Goal: Complete application form

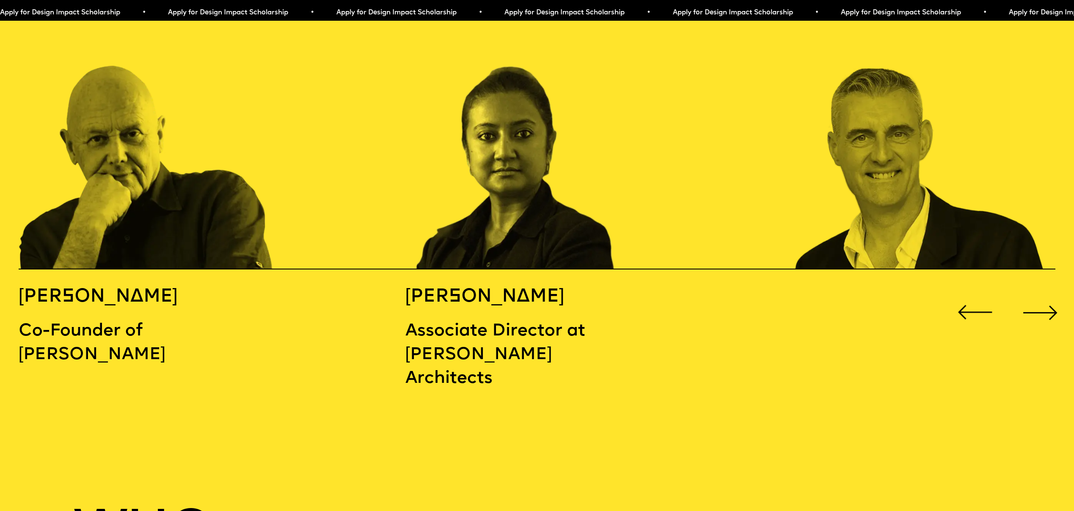
scroll to position [1758, 0]
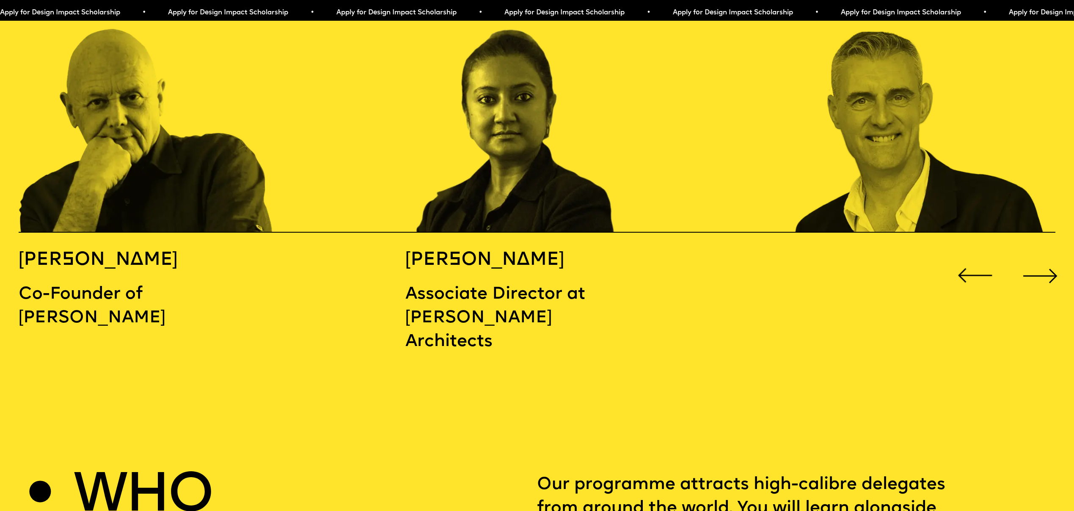
click at [1029, 256] on div "Next slide" at bounding box center [1040, 275] width 43 height 43
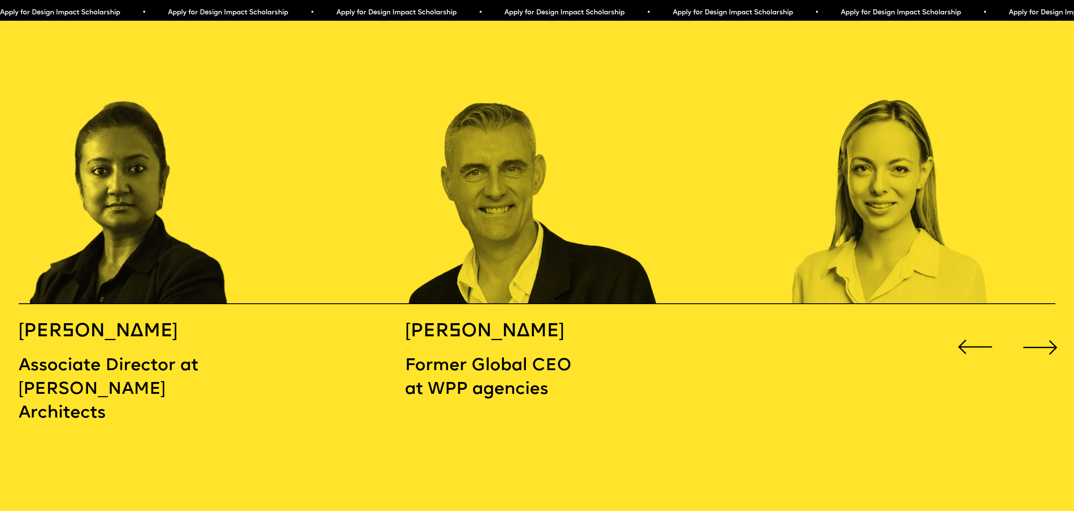
scroll to position [1685, 0]
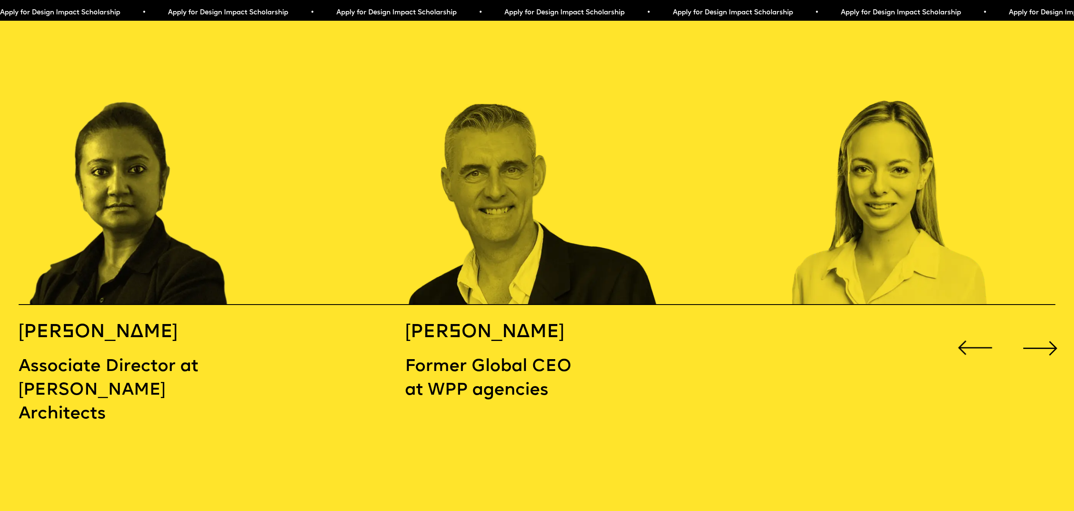
click at [1031, 328] on div "Next slide" at bounding box center [1040, 348] width 43 height 43
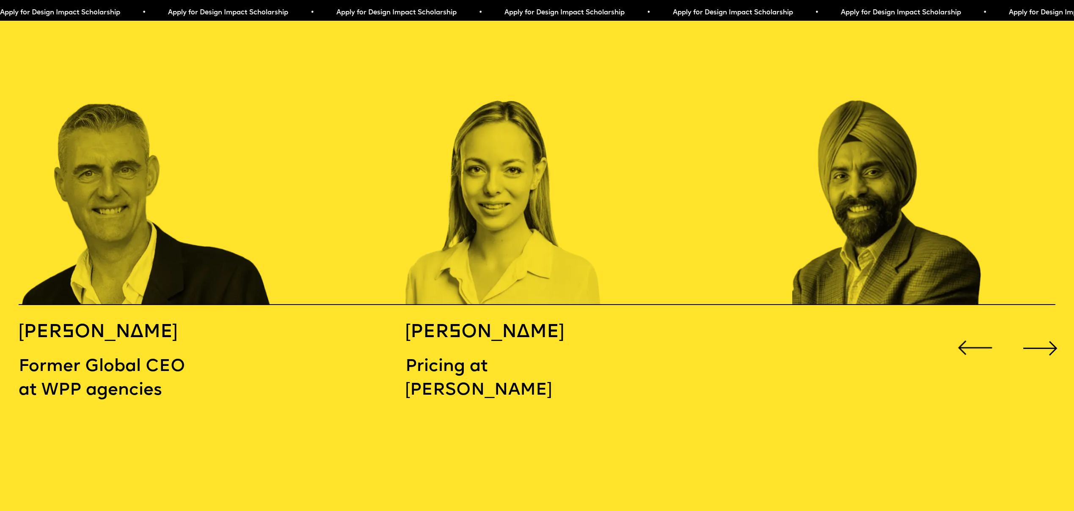
click at [1031, 328] on div "Next slide" at bounding box center [1040, 348] width 43 height 43
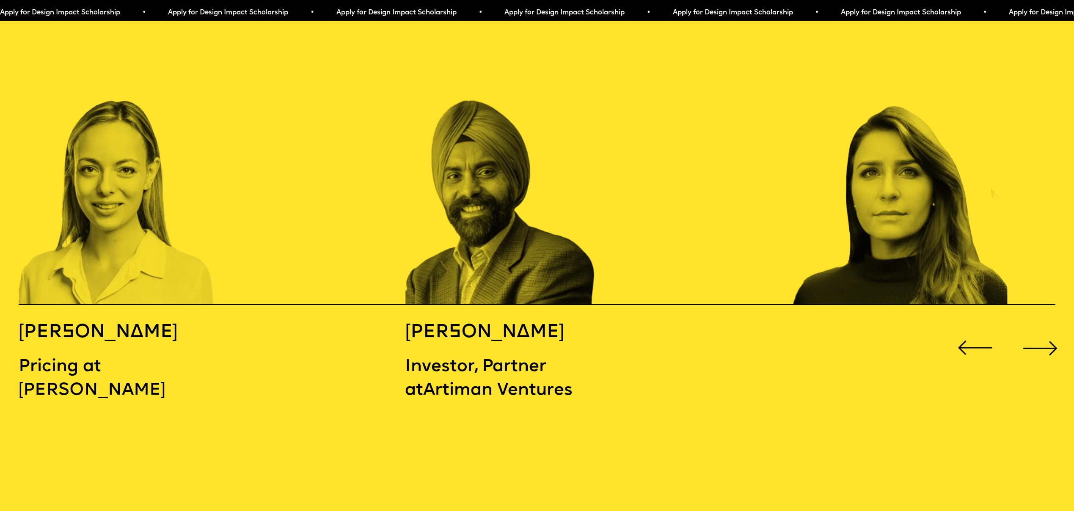
click at [1031, 328] on div "Next slide" at bounding box center [1040, 348] width 43 height 43
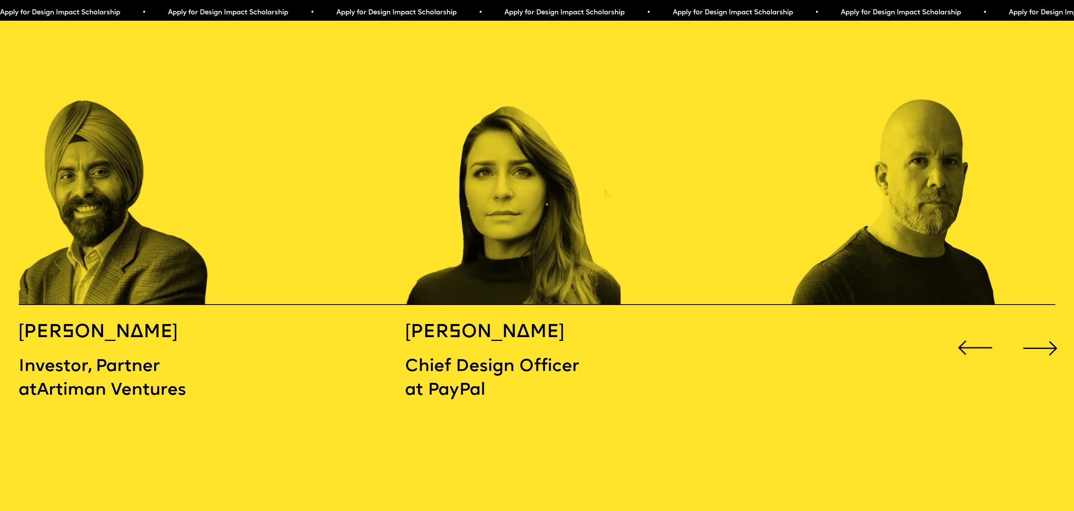
click at [1031, 328] on div "Next slide" at bounding box center [1040, 348] width 43 height 43
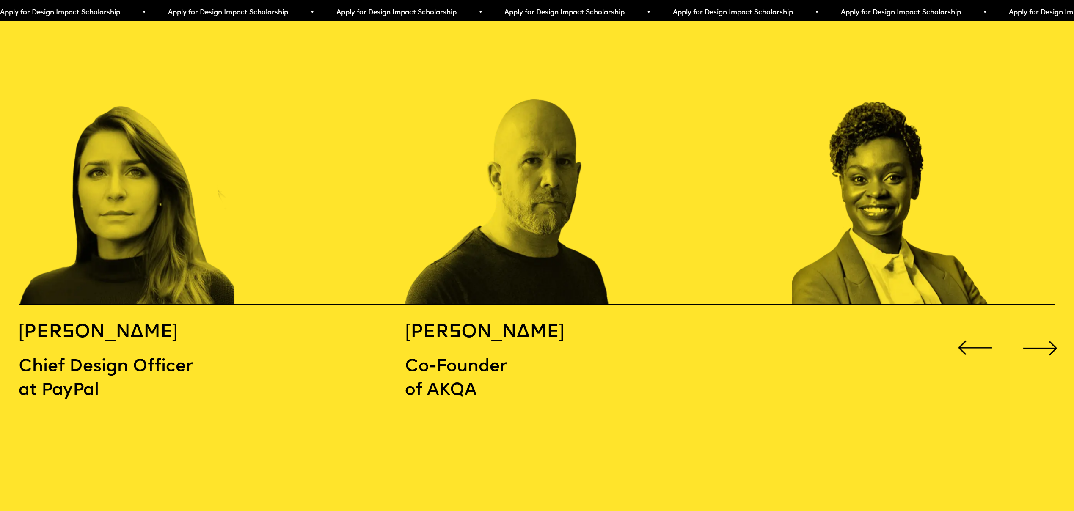
click at [1031, 328] on div "Next slide" at bounding box center [1040, 348] width 43 height 43
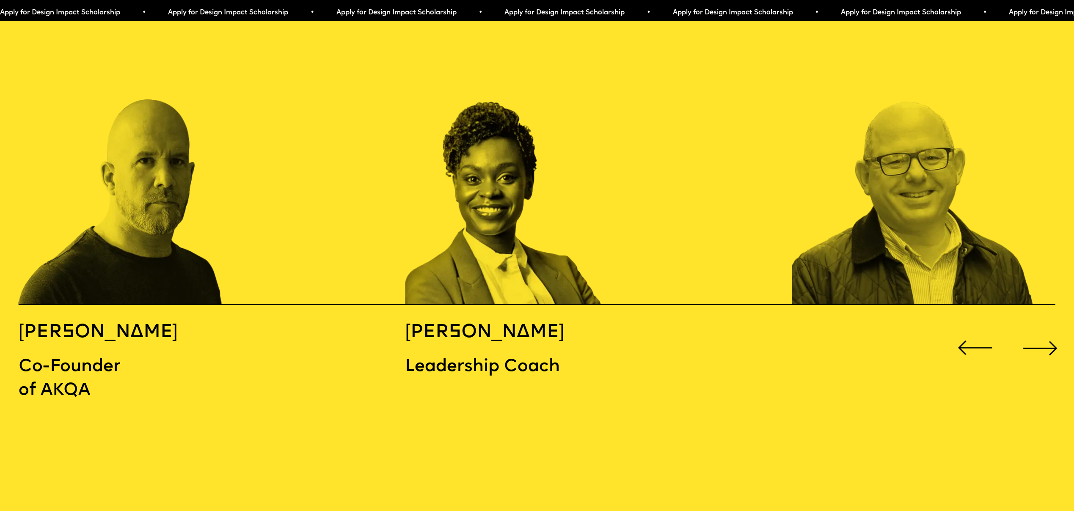
click at [1031, 328] on div "Next slide" at bounding box center [1040, 348] width 43 height 43
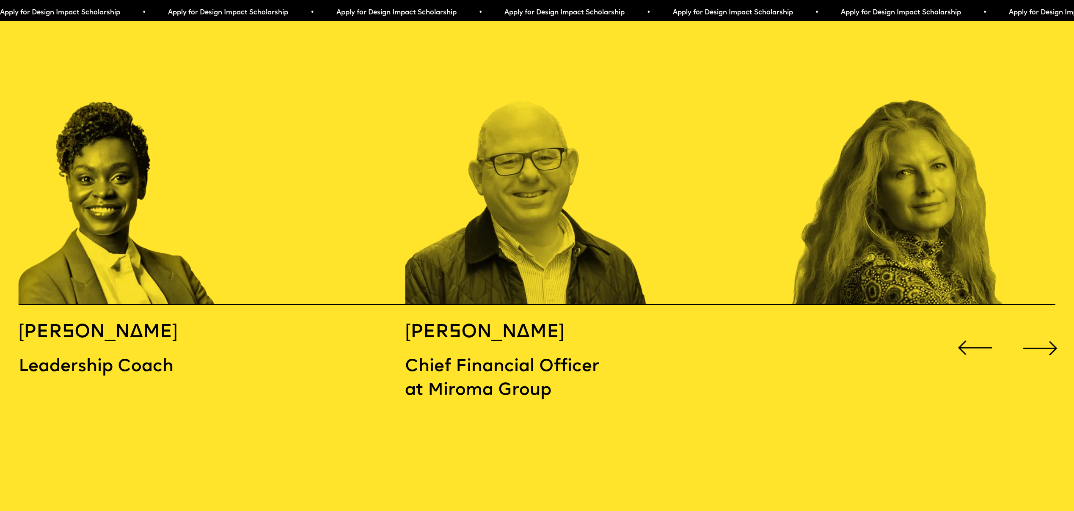
click at [1031, 328] on div "Next slide" at bounding box center [1040, 348] width 43 height 43
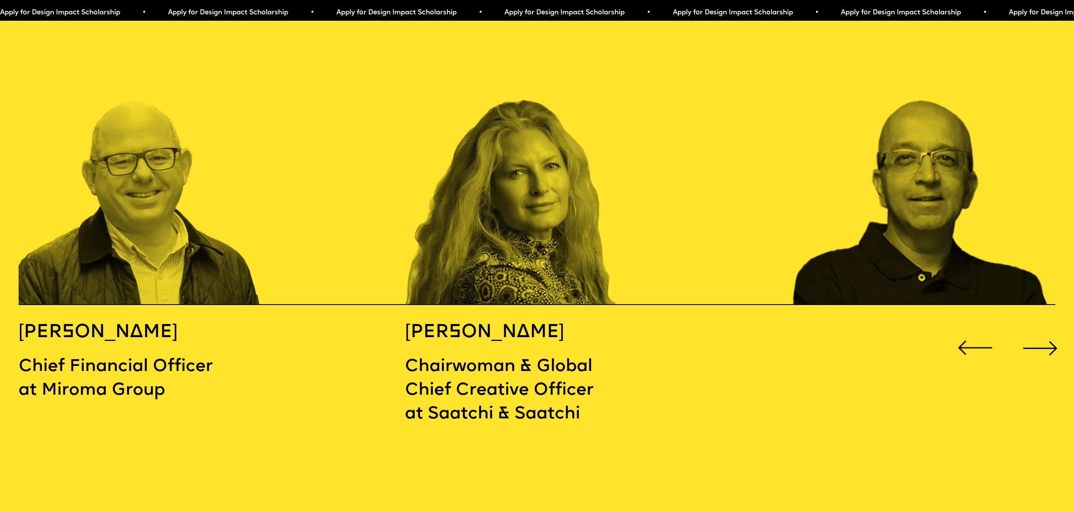
click at [1031, 328] on div "Next slide" at bounding box center [1040, 348] width 43 height 43
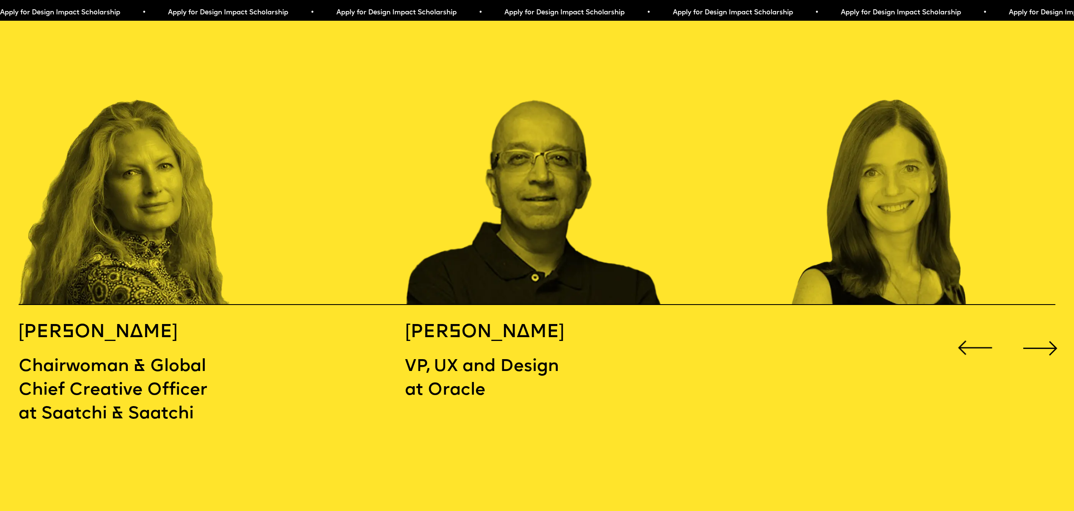
click at [1031, 328] on div "Next slide" at bounding box center [1040, 348] width 43 height 43
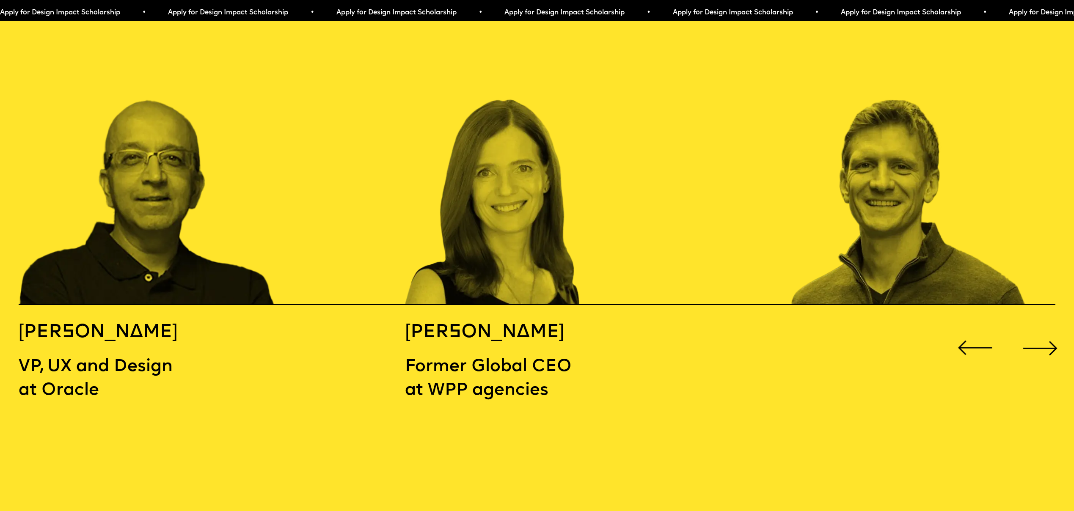
click at [1031, 328] on div "Next slide" at bounding box center [1040, 348] width 43 height 43
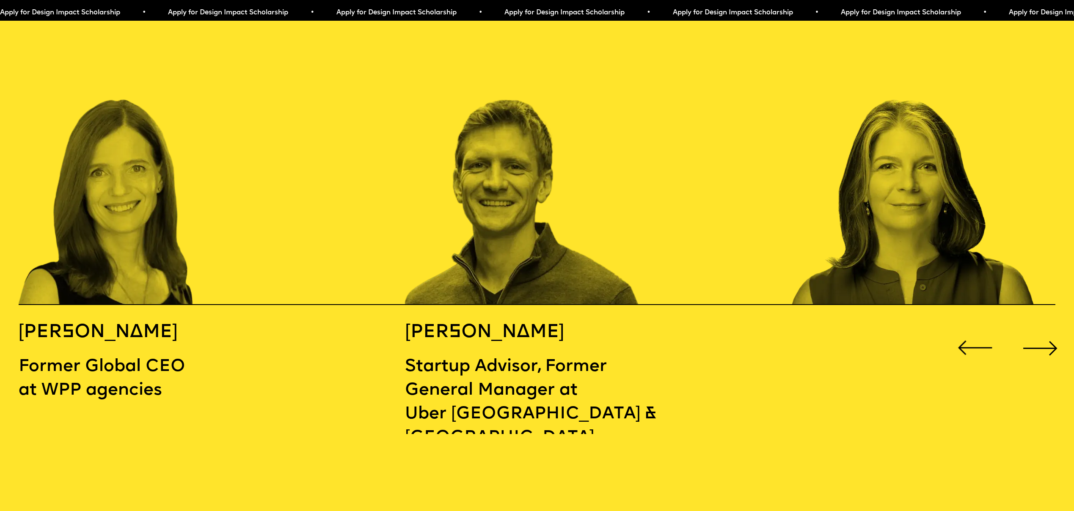
click at [1031, 328] on div "Next slide" at bounding box center [1040, 348] width 43 height 43
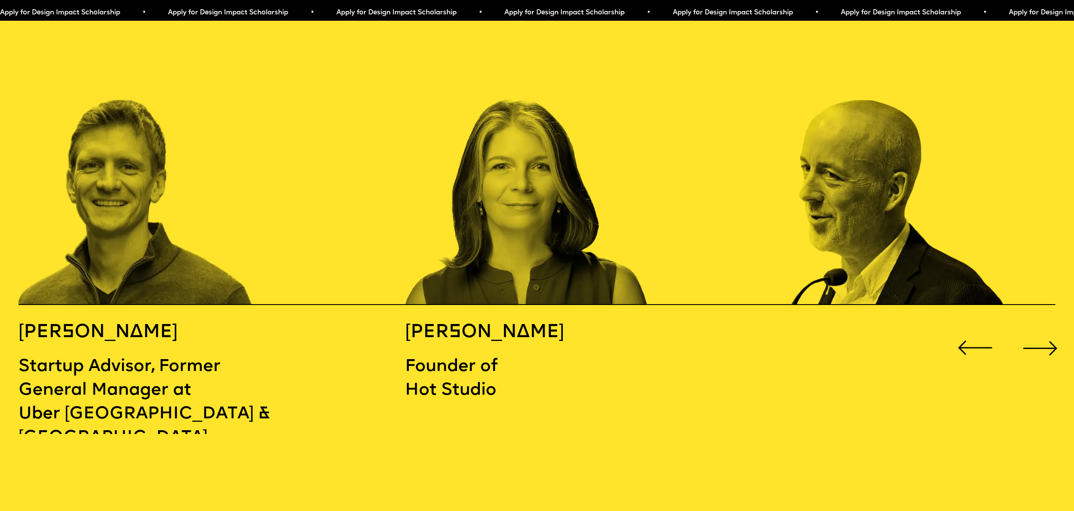
click at [1031, 328] on div "Next slide" at bounding box center [1040, 348] width 43 height 43
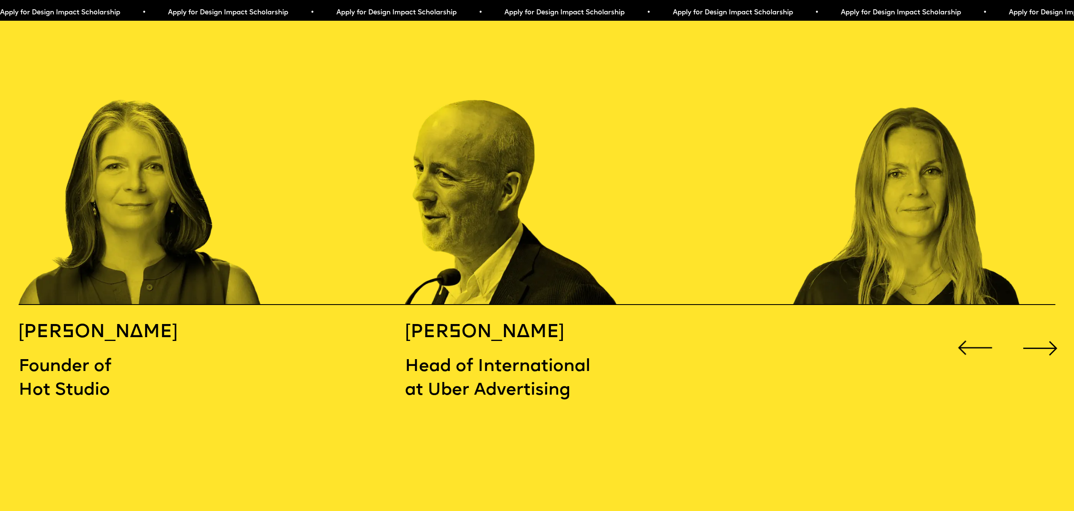
click at [1031, 328] on div "Next slide" at bounding box center [1040, 348] width 43 height 43
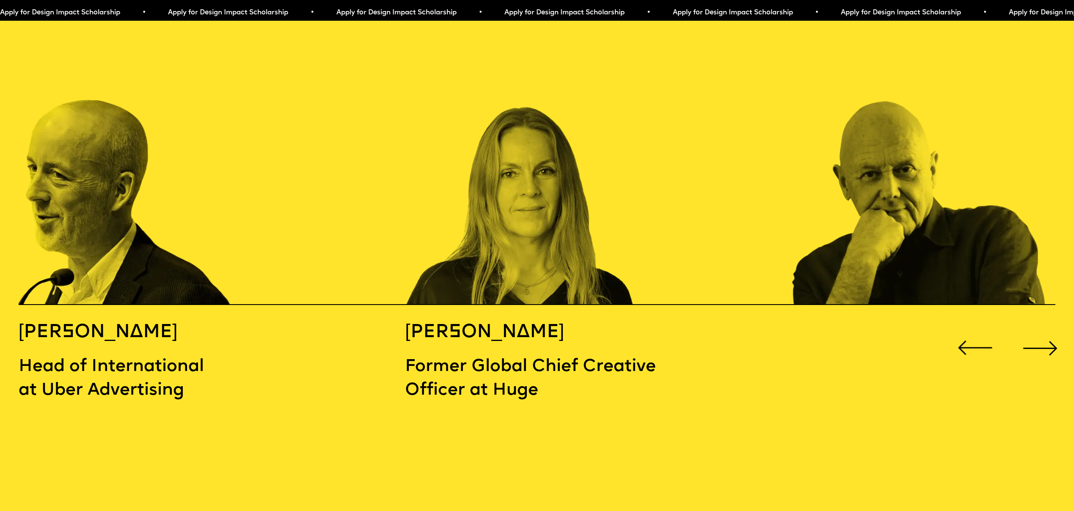
click at [1031, 328] on div "Next slide" at bounding box center [1040, 348] width 43 height 43
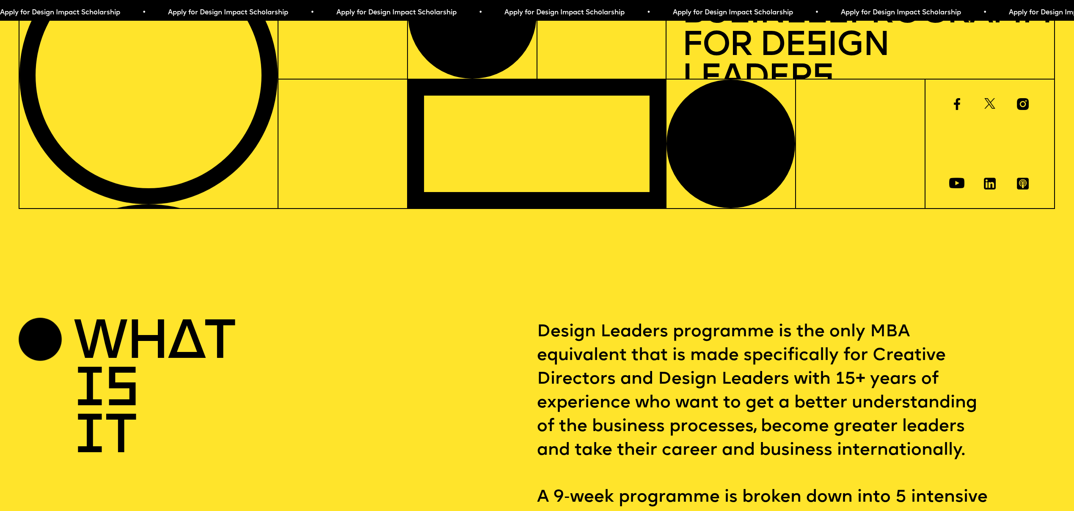
scroll to position [0, 0]
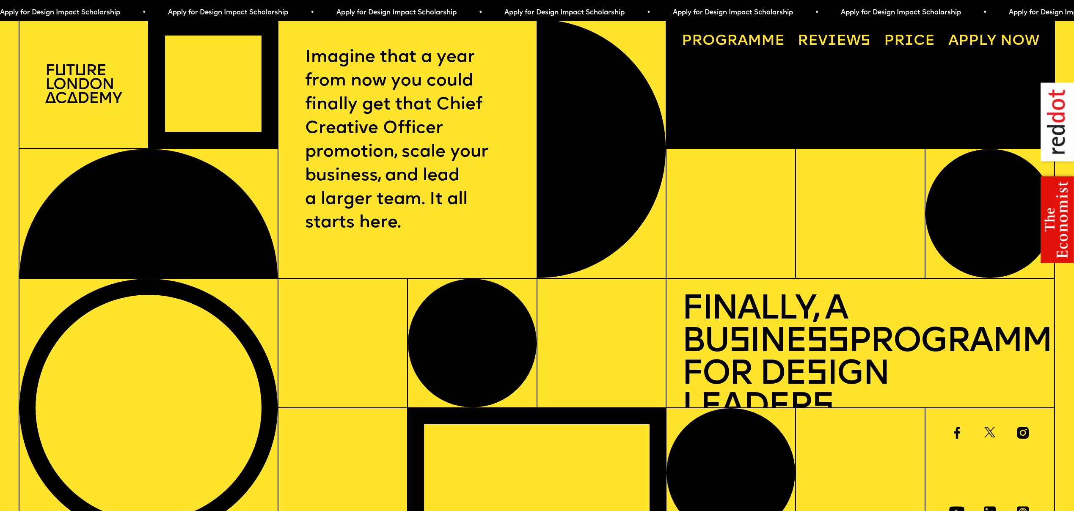
click at [778, 42] on link "Progr a mme" at bounding box center [733, 42] width 118 height 30
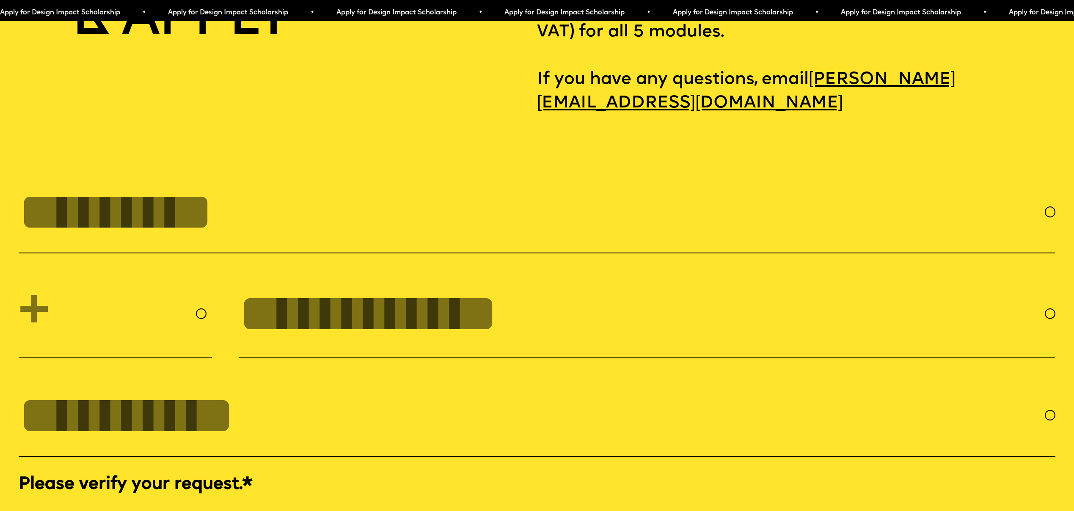
scroll to position [4845, 0]
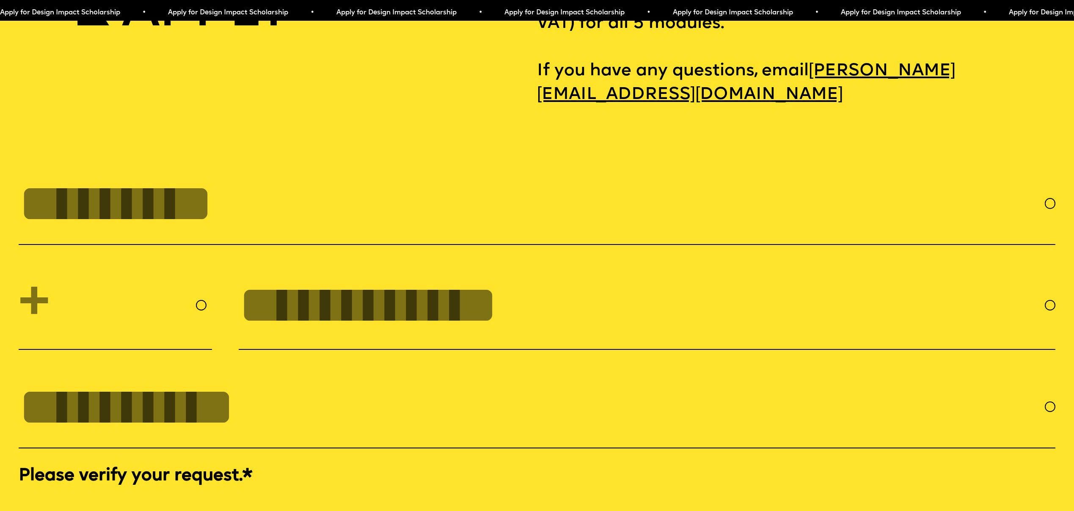
click at [298, 207] on input "FULL NAME" at bounding box center [532, 204] width 1026 height 60
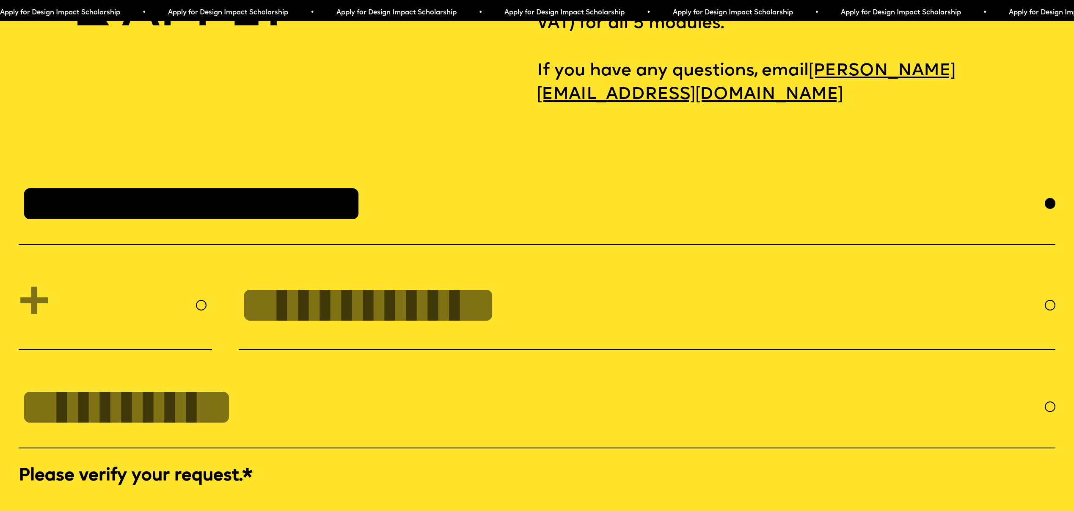
type input "**********"
click at [184, 293] on select "**********" at bounding box center [115, 305] width 193 height 66
select select "**"
click at [19, 272] on select "**********" at bounding box center [115, 305] width 193 height 66
click at [287, 298] on input "tel" at bounding box center [642, 305] width 806 height 60
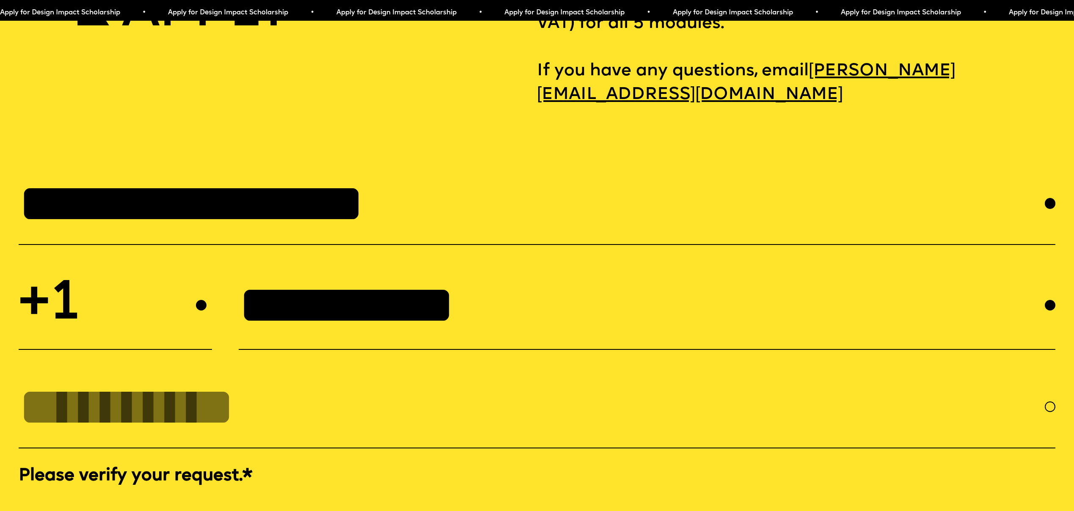
type input "**********"
click at [167, 397] on input "EMAIL *" at bounding box center [532, 407] width 1026 height 60
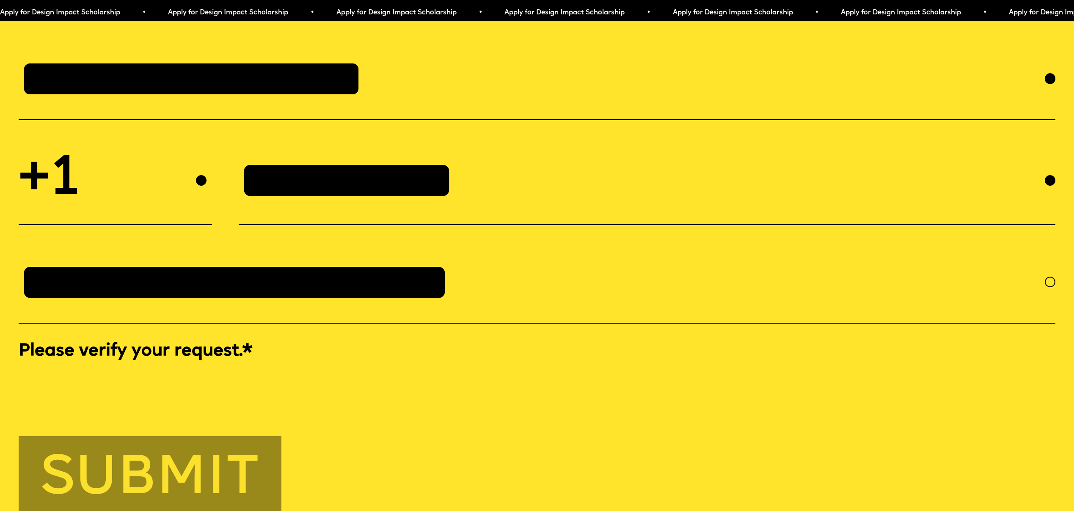
scroll to position [5113, 0]
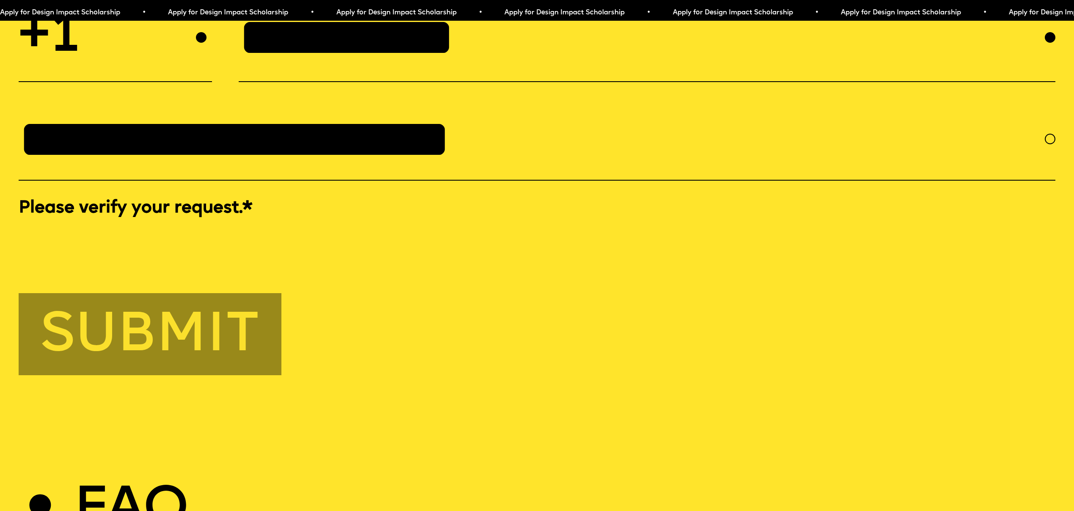
type input "**********"
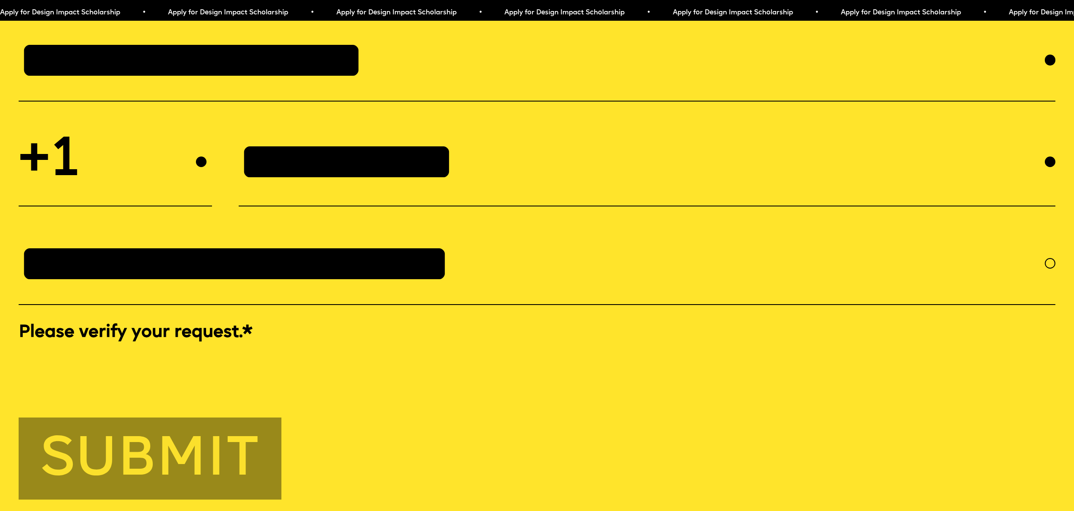
scroll to position [5024, 0]
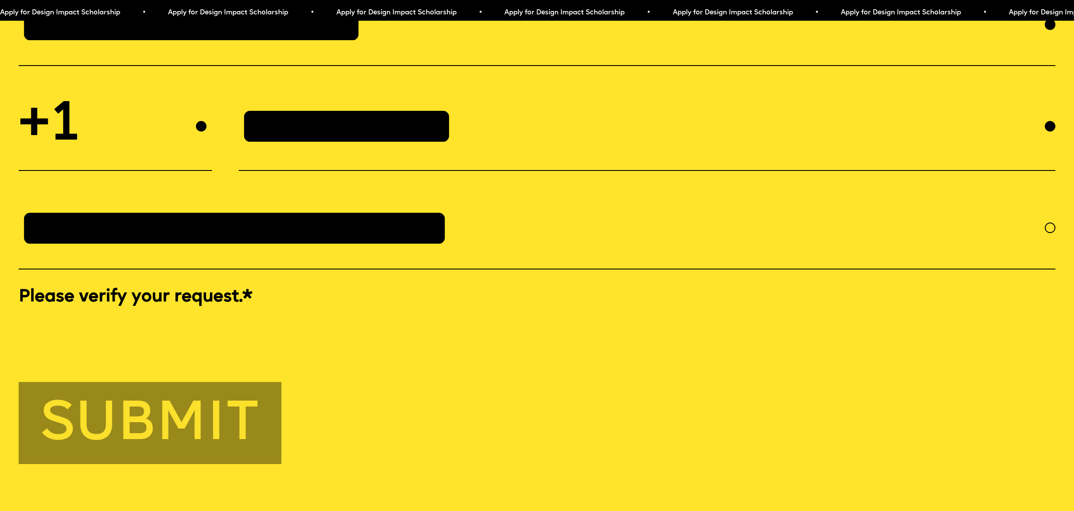
click at [166, 391] on button "Submit" at bounding box center [150, 423] width 263 height 82
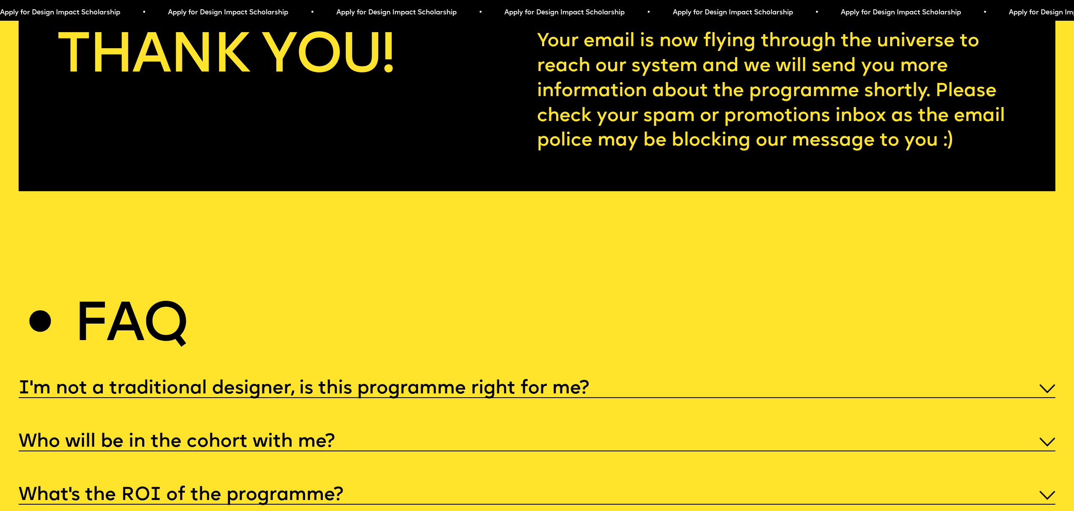
scroll to position [4871, 0]
